Goal: Entertainment & Leisure: Consume media (video, audio)

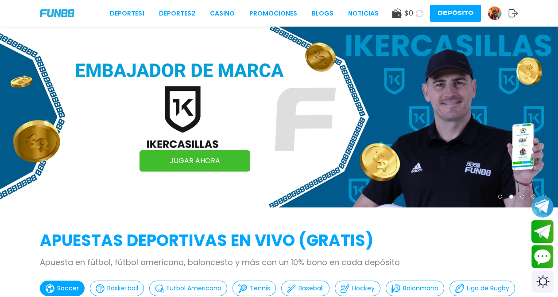
click at [422, 13] on icon at bounding box center [420, 14] width 8 height 8
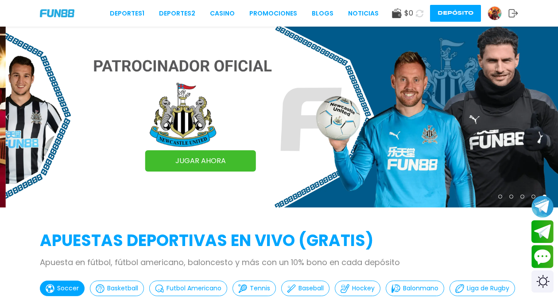
click at [422, 13] on icon at bounding box center [420, 13] width 11 height 11
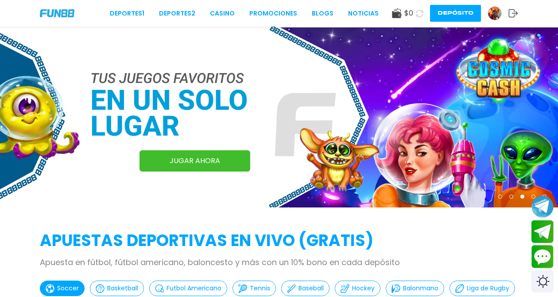
click at [426, 12] on button at bounding box center [420, 13] width 18 height 18
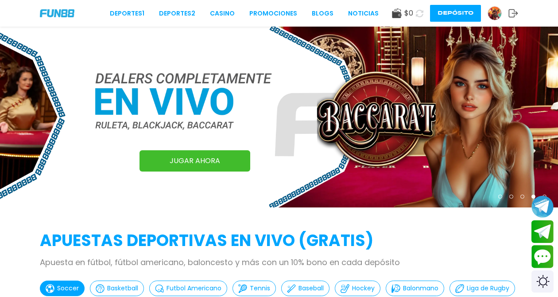
click at [426, 12] on button at bounding box center [420, 13] width 18 height 18
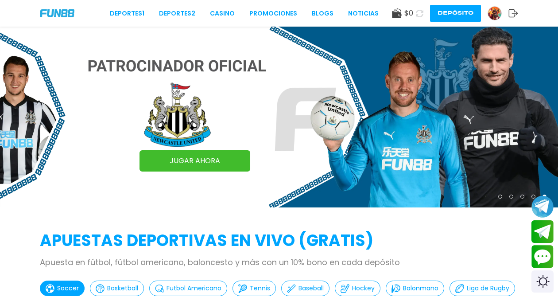
click at [422, 14] on icon at bounding box center [420, 13] width 10 height 10
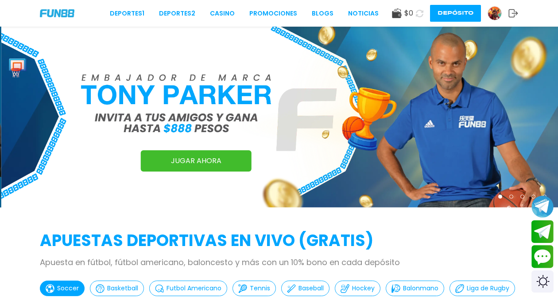
click at [422, 14] on icon at bounding box center [420, 13] width 11 height 11
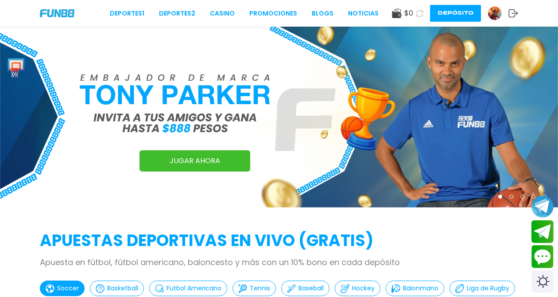
click at [422, 14] on icon at bounding box center [420, 13] width 11 height 11
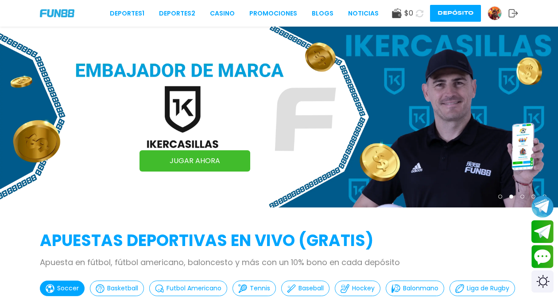
click at [422, 14] on icon at bounding box center [420, 13] width 8 height 8
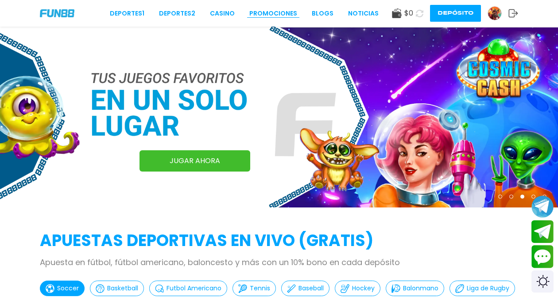
click at [280, 13] on link "Promociones" at bounding box center [273, 13] width 48 height 9
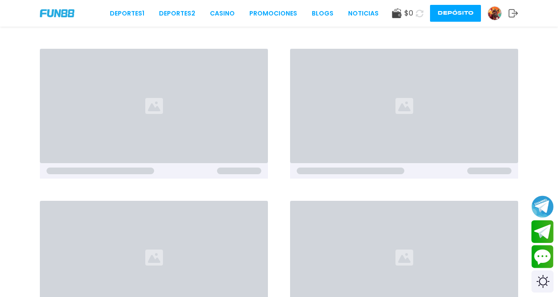
click at [499, 16] on img at bounding box center [494, 13] width 13 height 13
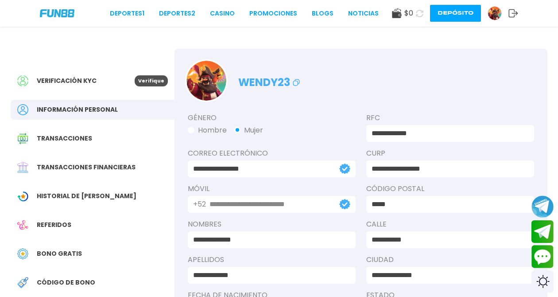
click at [96, 163] on span "Transacciones financieras" at bounding box center [86, 167] width 99 height 9
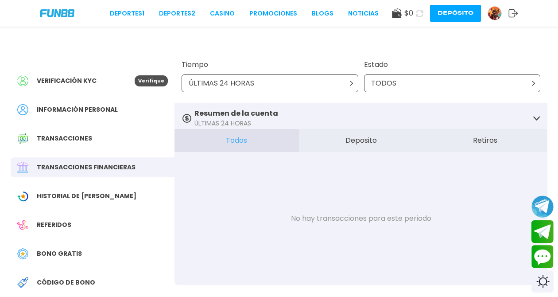
click at [73, 137] on span "Transacciones" at bounding box center [64, 138] width 55 height 9
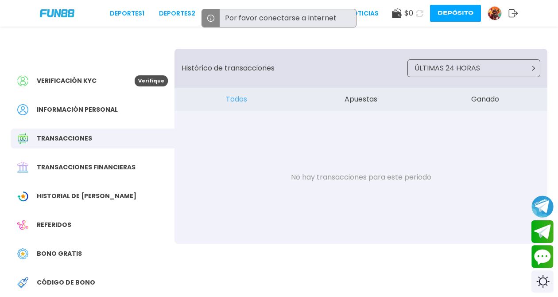
click at [213, 19] on icon at bounding box center [210, 18] width 9 height 9
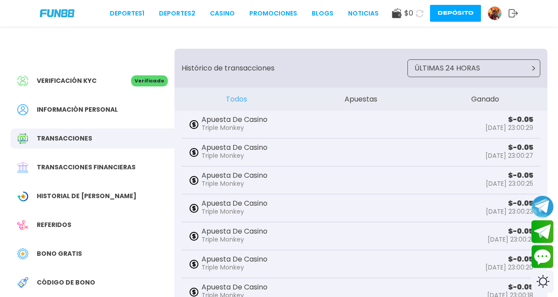
click at [116, 163] on span "Transacciones financieras" at bounding box center [86, 167] width 99 height 9
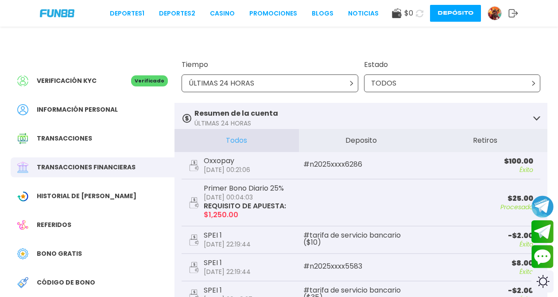
click at [424, 16] on icon at bounding box center [420, 13] width 8 height 8
click at [222, 14] on link "CASINO" at bounding box center [219, 13] width 25 height 9
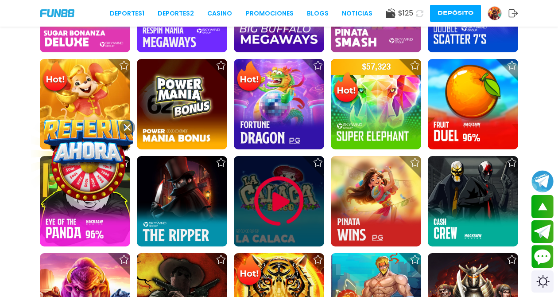
scroll to position [610, 0]
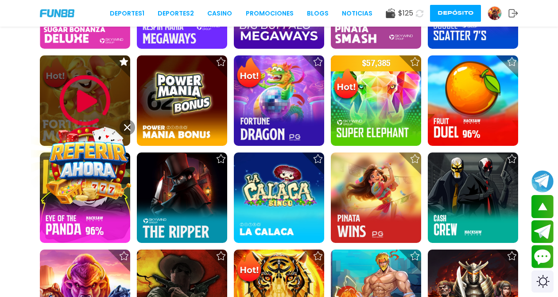
click at [108, 74] on img at bounding box center [84, 100] width 53 height 53
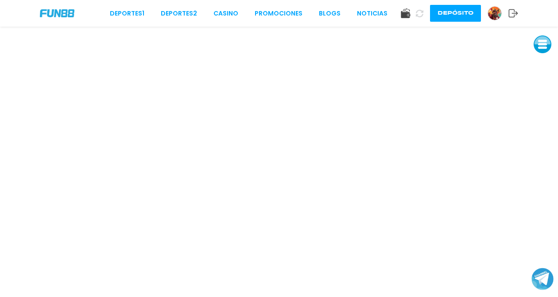
click at [549, 39] on button at bounding box center [543, 44] width 18 height 18
click at [545, 55] on button at bounding box center [543, 64] width 18 height 18
click at [544, 61] on button at bounding box center [543, 64] width 18 height 18
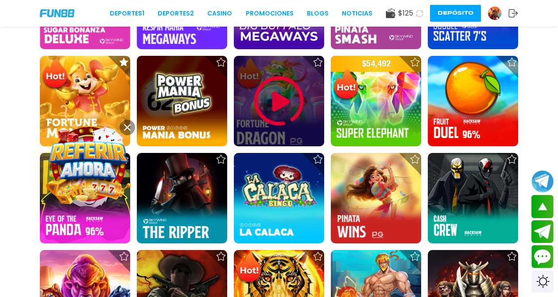
scroll to position [619, 0]
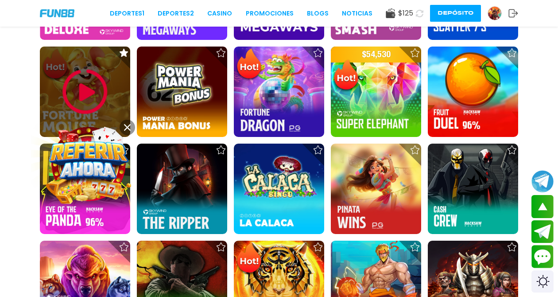
click at [94, 92] on img at bounding box center [84, 91] width 53 height 53
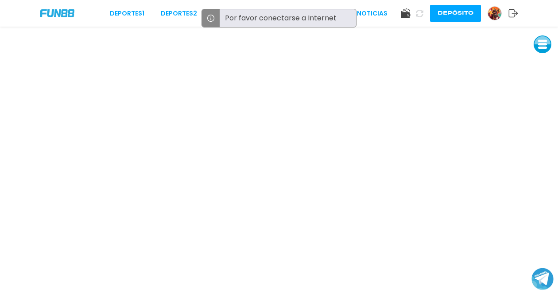
click at [424, 16] on icon at bounding box center [420, 14] width 8 height 8
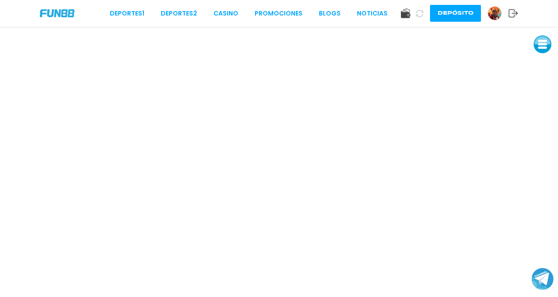
click at [545, 40] on button at bounding box center [543, 44] width 18 height 18
